Goal: Task Accomplishment & Management: Manage account settings

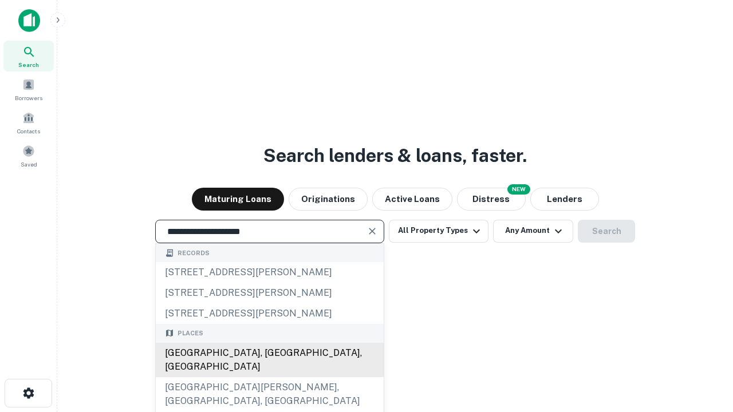
click at [269, 377] on div "[GEOGRAPHIC_DATA], [GEOGRAPHIC_DATA], [GEOGRAPHIC_DATA]" at bounding box center [270, 360] width 228 height 34
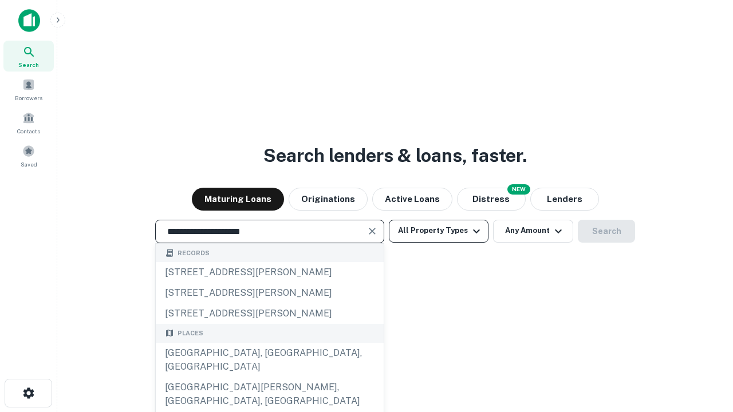
click at [439, 231] on button "All Property Types" at bounding box center [439, 231] width 100 height 23
type input "**********"
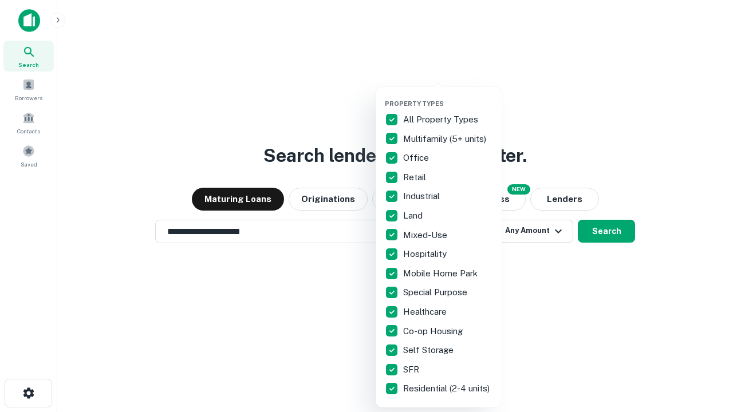
click at [448, 96] on button "button" at bounding box center [448, 96] width 126 height 1
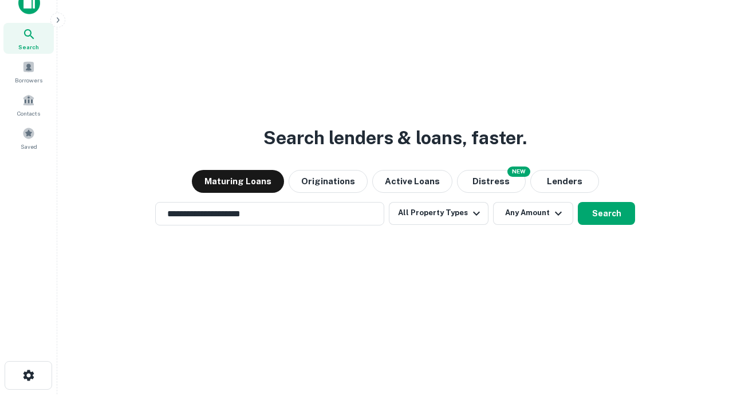
scroll to position [7, 138]
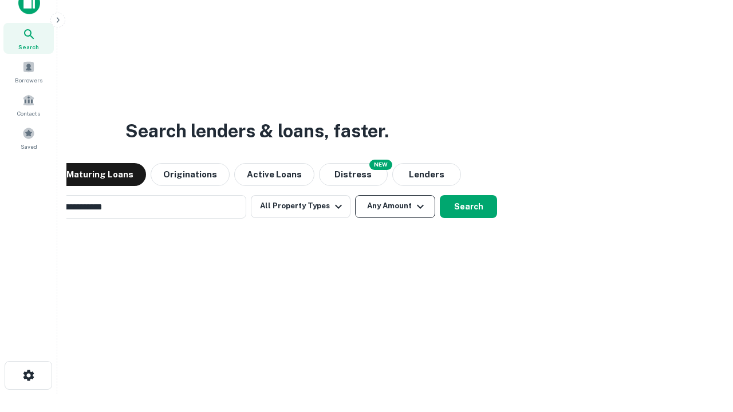
click at [355, 195] on button "Any Amount" at bounding box center [395, 206] width 80 height 23
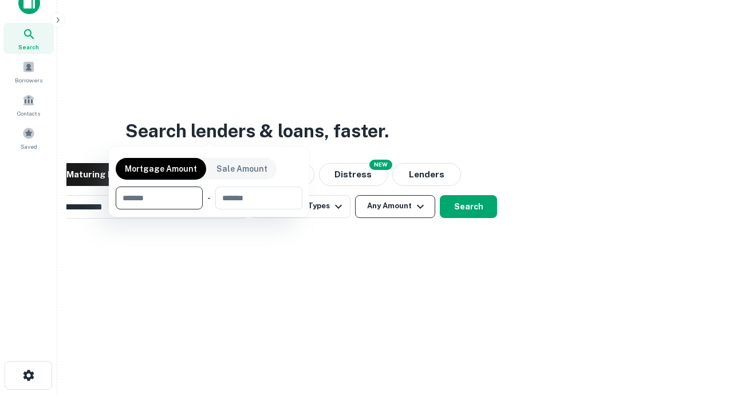
scroll to position [18, 0]
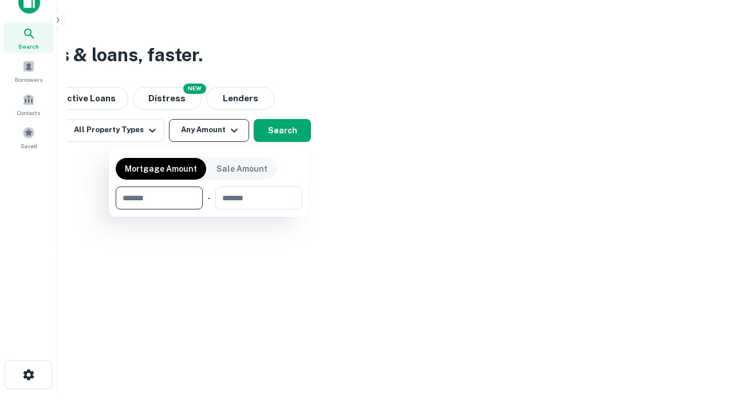
type input "*******"
click at [209, 210] on button "button" at bounding box center [209, 210] width 187 height 1
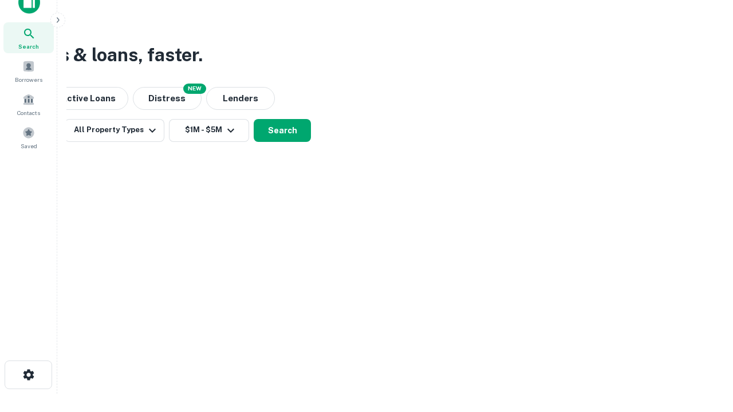
scroll to position [18, 0]
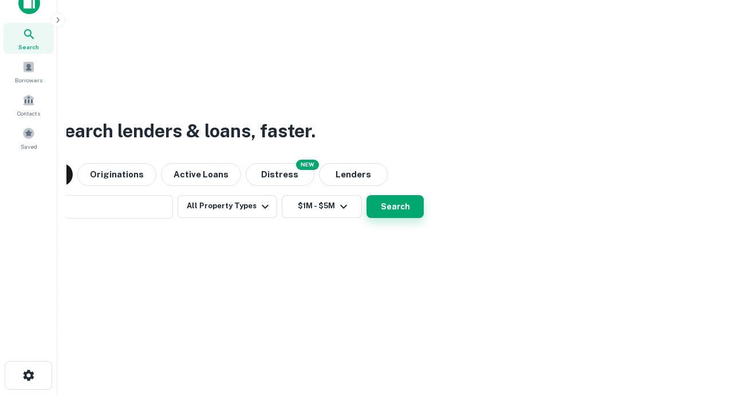
click at [366, 195] on button "Search" at bounding box center [394, 206] width 57 height 23
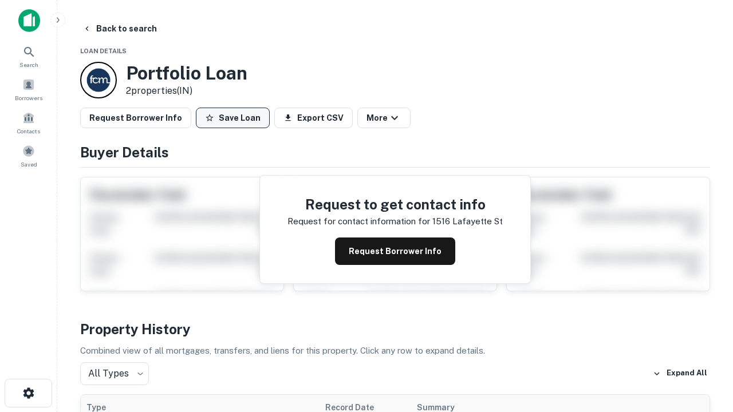
click at [232, 118] on button "Save Loan" at bounding box center [233, 118] width 74 height 21
click at [235, 118] on button "Loan Saved" at bounding box center [235, 118] width 79 height 21
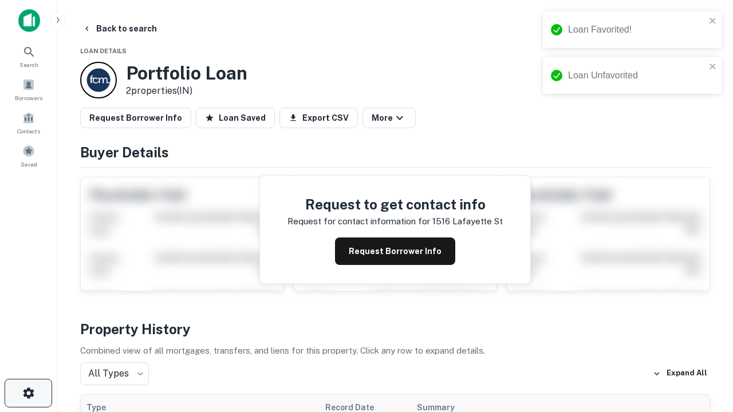
click at [28, 393] on icon "button" at bounding box center [29, 394] width 14 height 14
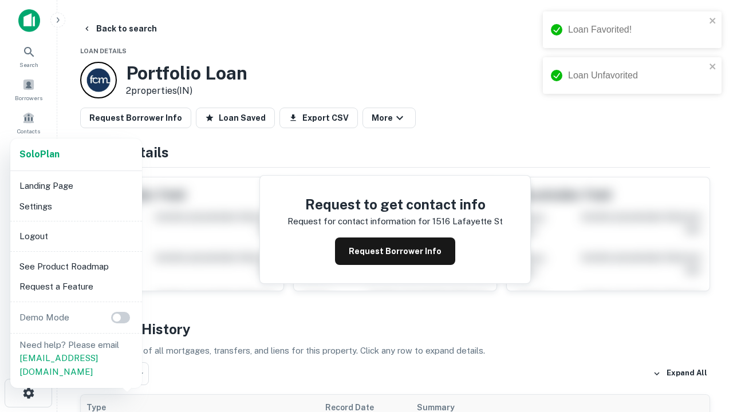
click at [76, 236] on li "Logout" at bounding box center [76, 236] width 123 height 21
